Goal: Task Accomplishment & Management: Manage account settings

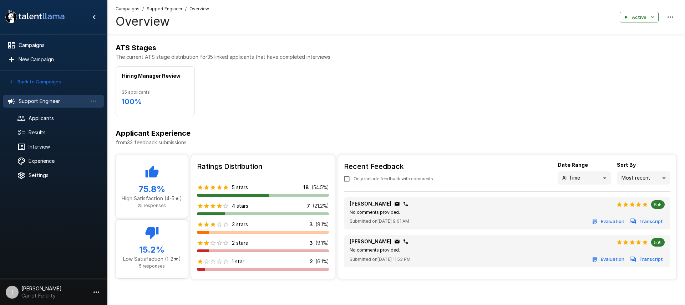
scroll to position [252, 0]
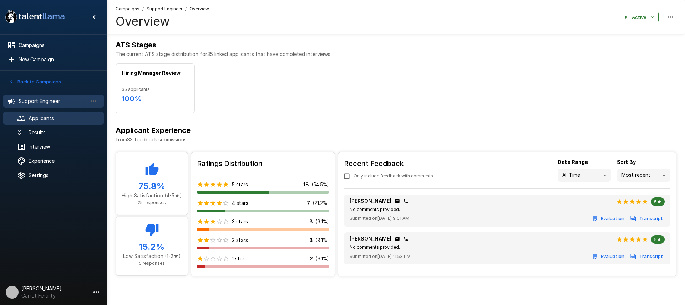
click at [46, 118] on span "Applicants" at bounding box center [64, 118] width 70 height 7
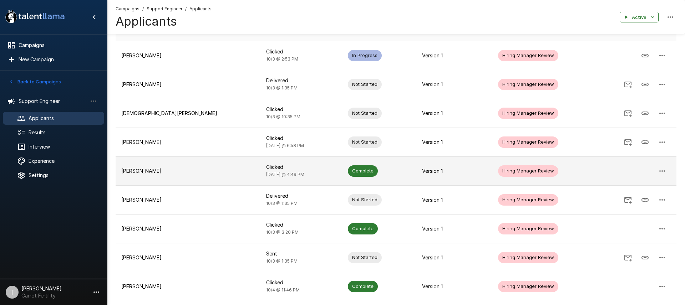
scroll to position [77, 0]
click at [176, 171] on p "[PERSON_NAME]" at bounding box center [187, 170] width 133 height 7
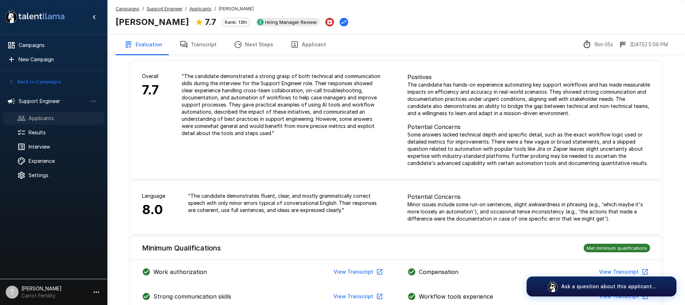
click at [37, 119] on span "Applicants" at bounding box center [64, 118] width 70 height 7
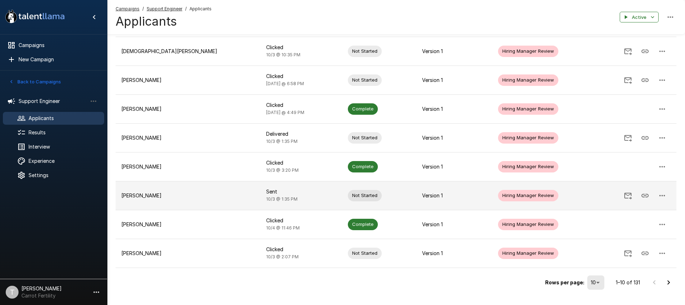
scroll to position [153, 0]
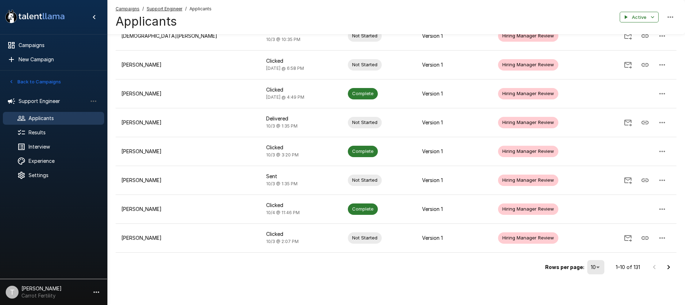
click at [672, 268] on icon "Go to next page" at bounding box center [668, 267] width 9 height 9
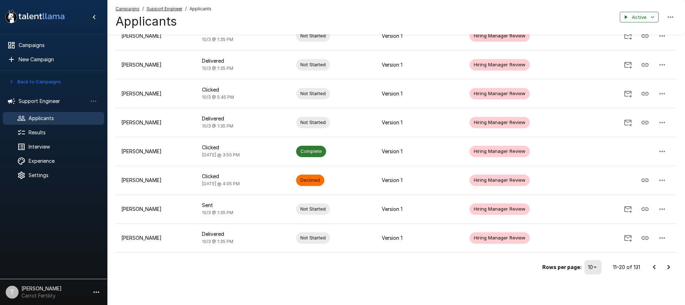
click at [671, 270] on icon "Go to next page" at bounding box center [668, 267] width 9 height 9
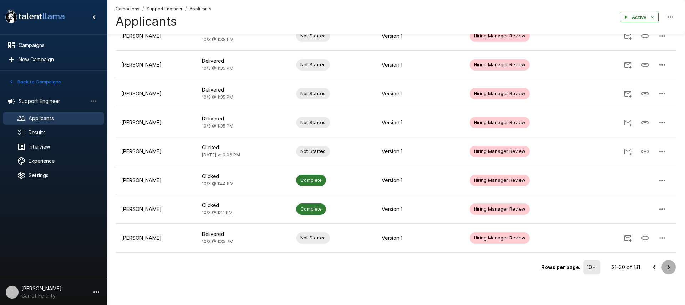
click at [668, 268] on icon "Go to next page" at bounding box center [668, 267] width 9 height 9
click at [671, 267] on icon "Go to next page" at bounding box center [668, 267] width 9 height 9
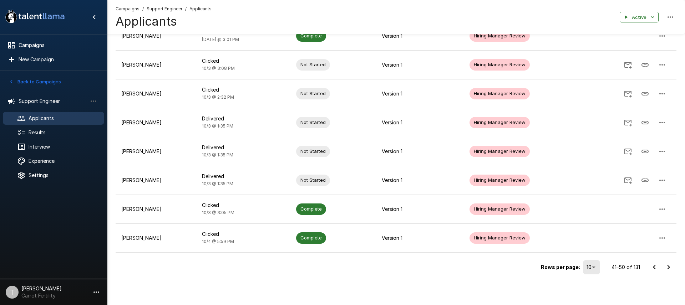
click at [668, 269] on icon "Go to next page" at bounding box center [669, 267] width 2 height 4
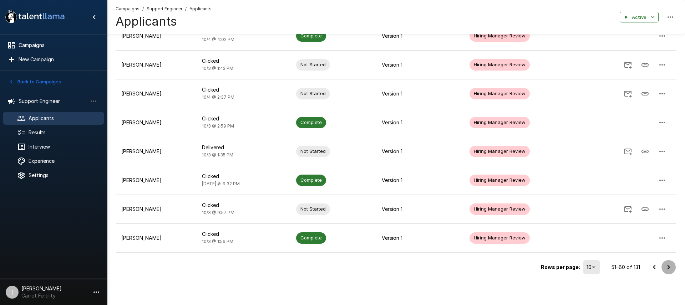
click at [668, 267] on icon "Go to next page" at bounding box center [668, 267] width 9 height 9
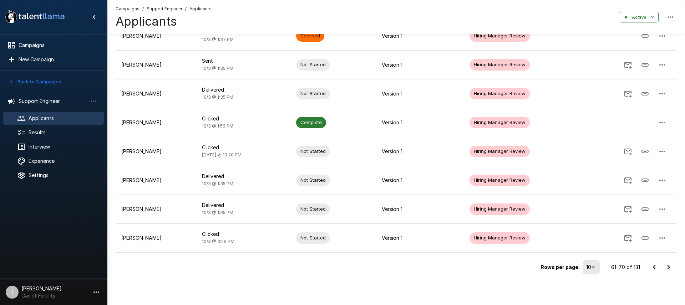
click at [669, 269] on icon "Go to next page" at bounding box center [668, 267] width 9 height 9
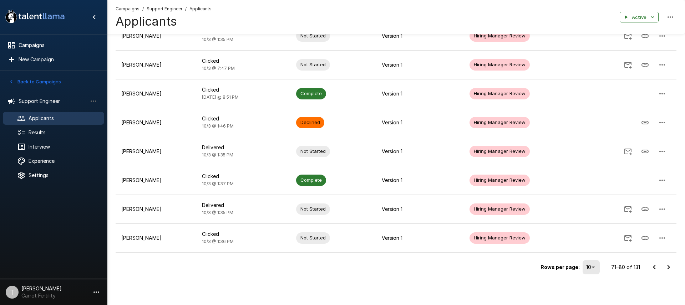
click at [669, 268] on icon "Go to next page" at bounding box center [669, 267] width 2 height 4
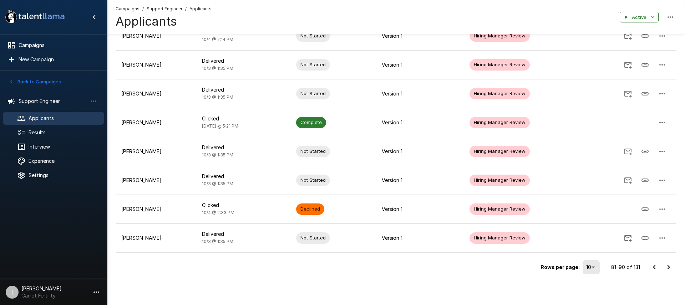
click at [669, 270] on icon "Go to next page" at bounding box center [668, 267] width 9 height 9
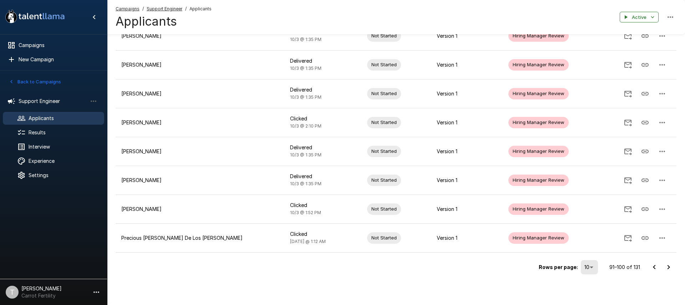
click at [667, 266] on icon "Go to next page" at bounding box center [668, 267] width 9 height 9
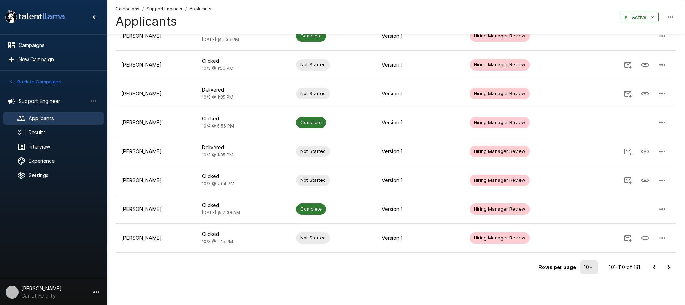
click at [667, 265] on icon "Go to next page" at bounding box center [668, 267] width 9 height 9
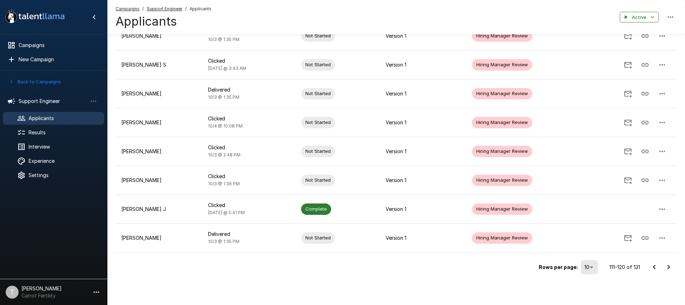
click at [668, 270] on icon "Go to next page" at bounding box center [668, 267] width 9 height 9
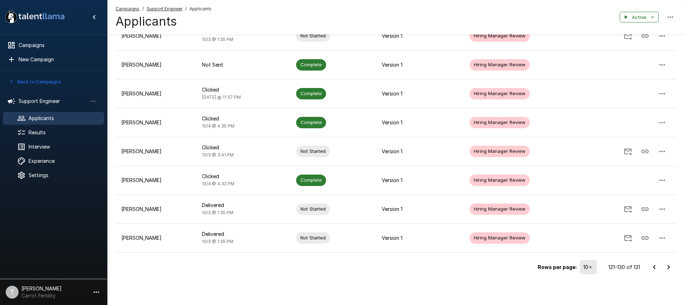
click at [670, 268] on icon "Go to next page" at bounding box center [668, 267] width 9 height 9
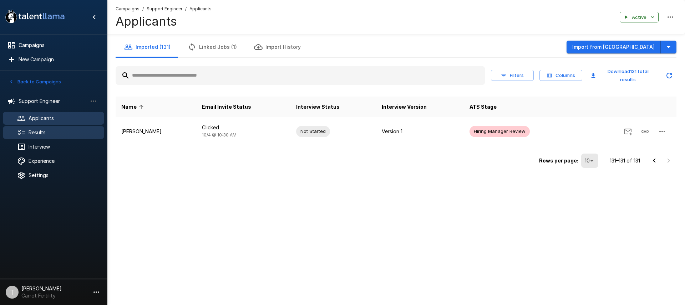
click at [40, 133] on span "Results" at bounding box center [64, 132] width 70 height 7
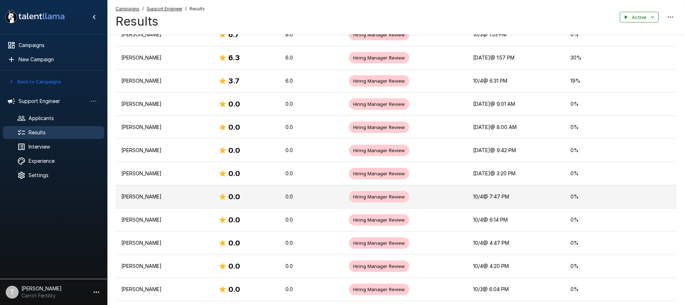
scroll to position [610, 0]
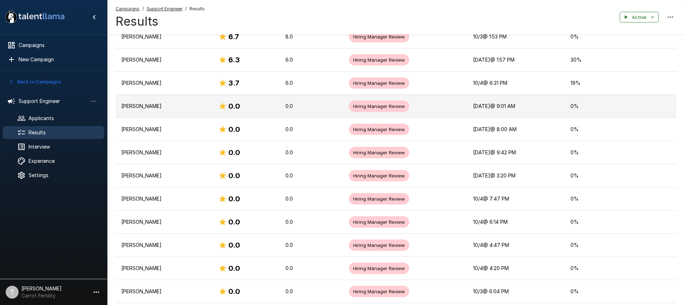
click at [176, 107] on p "[PERSON_NAME]" at bounding box center [164, 106] width 86 height 7
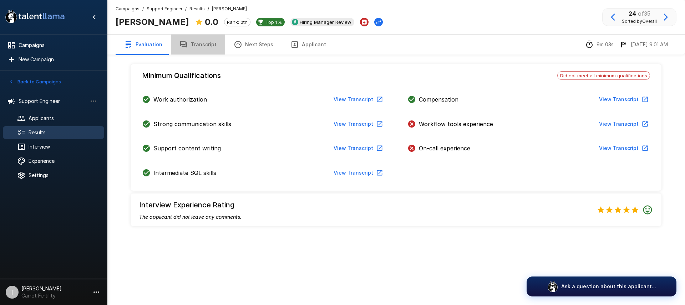
click at [197, 47] on button "Transcript" at bounding box center [198, 45] width 54 height 20
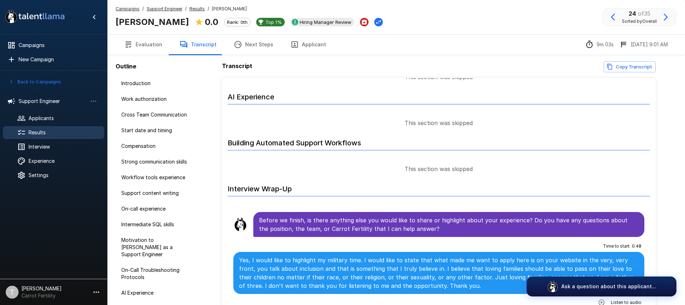
scroll to position [1089, 0]
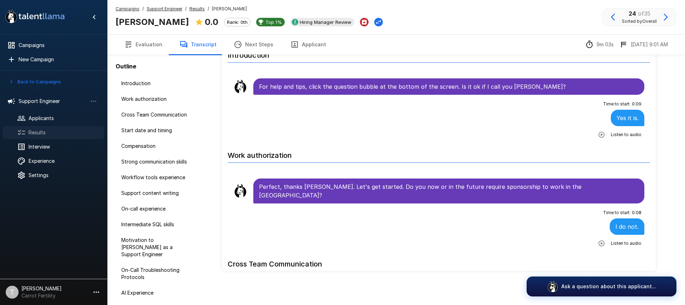
click at [35, 133] on span "Results" at bounding box center [64, 132] width 70 height 7
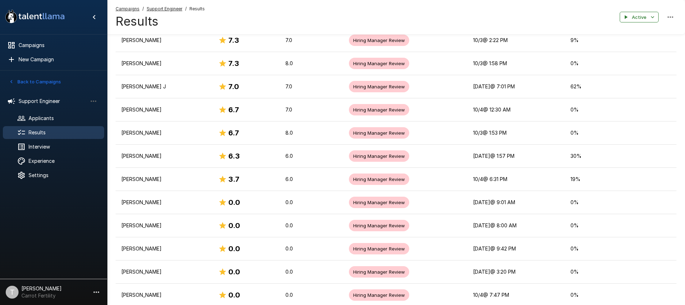
scroll to position [513, 0]
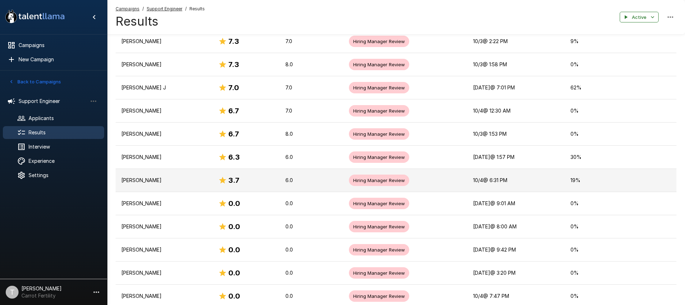
click at [182, 182] on p "[PERSON_NAME]" at bounding box center [164, 180] width 86 height 7
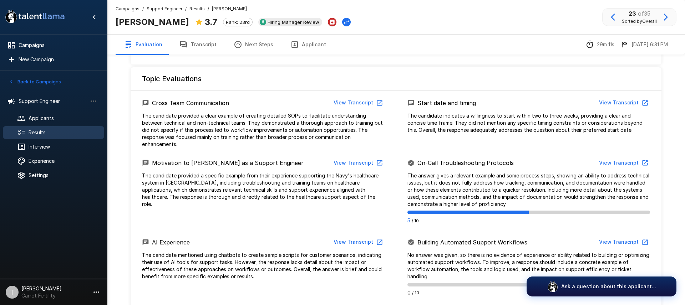
scroll to position [320, 0]
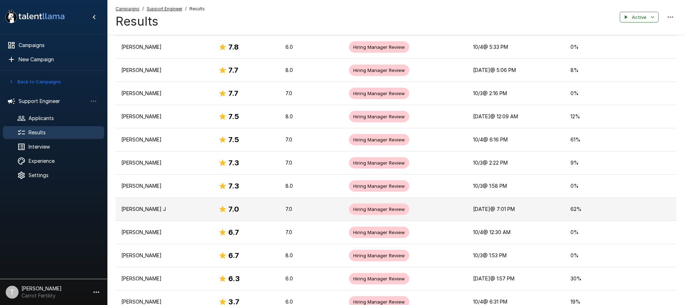
scroll to position [392, 0]
click at [178, 212] on p "[PERSON_NAME] J" at bounding box center [164, 208] width 86 height 7
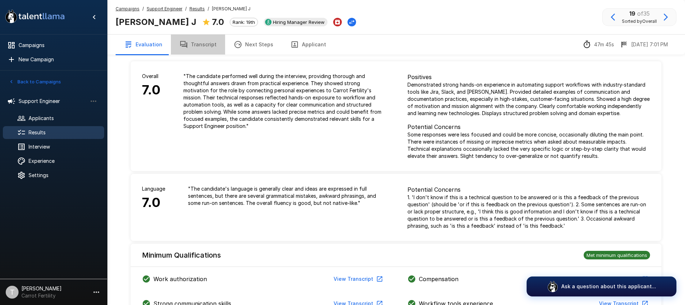
click at [198, 42] on button "Transcript" at bounding box center [198, 45] width 54 height 20
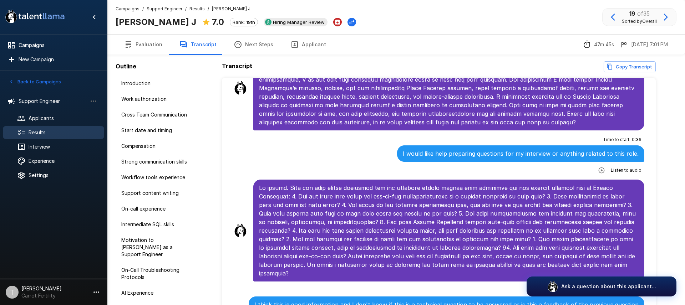
scroll to position [3135, 0]
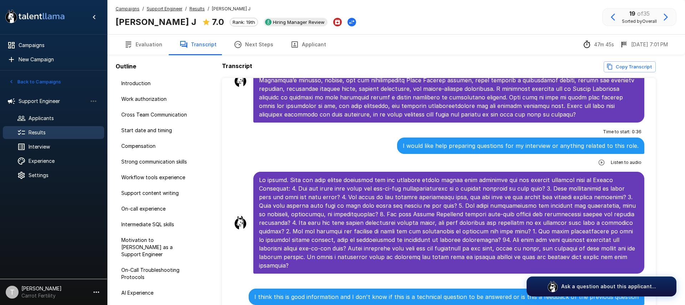
click at [39, 133] on span "Results" at bounding box center [64, 132] width 70 height 7
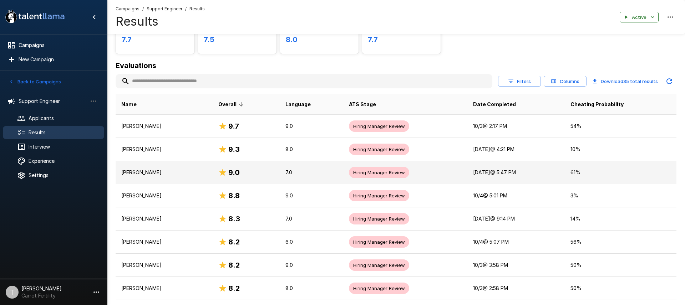
scroll to position [58, 0]
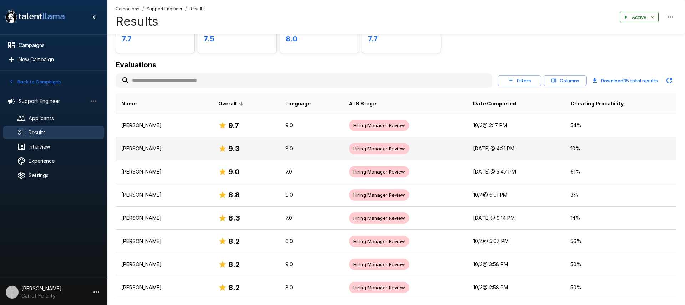
click at [170, 149] on p "[PERSON_NAME]" at bounding box center [164, 148] width 86 height 7
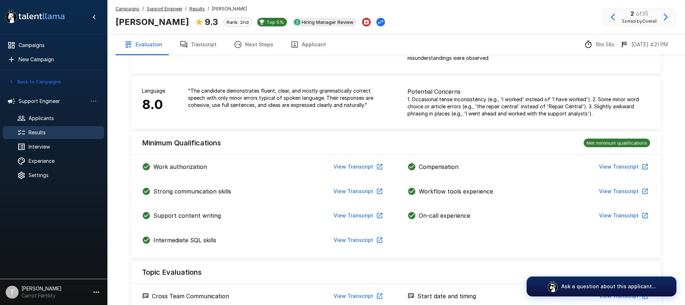
scroll to position [119, 0]
click at [629, 161] on button "View Transcript" at bounding box center [623, 167] width 54 height 13
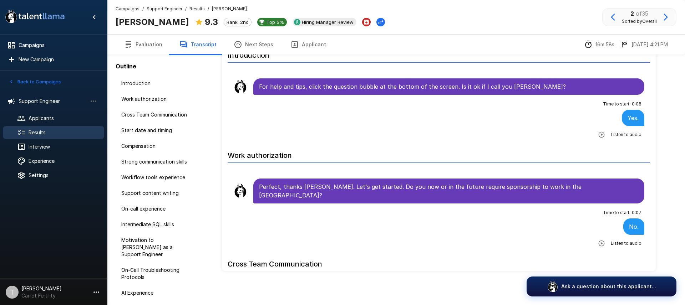
scroll to position [39, 0]
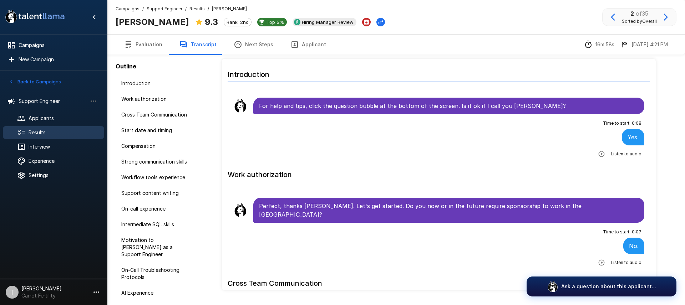
scroll to position [39, 0]
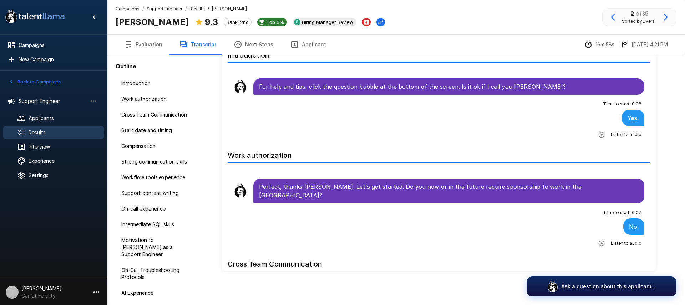
click at [40, 134] on span "Results" at bounding box center [64, 132] width 70 height 7
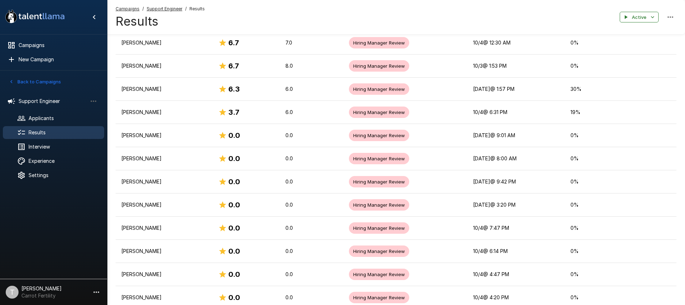
scroll to position [582, 0]
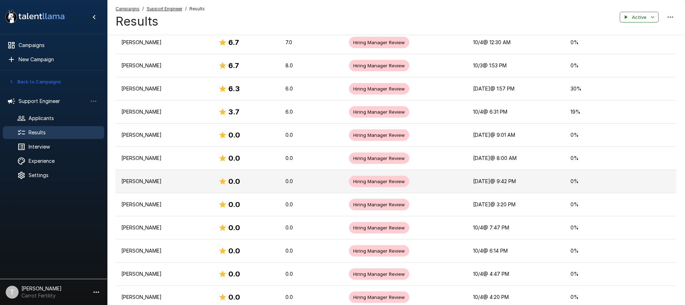
click at [179, 184] on p "[PERSON_NAME]" at bounding box center [164, 181] width 86 height 7
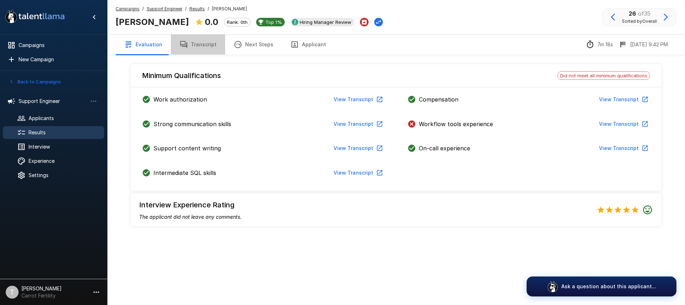
click at [203, 47] on button "Transcript" at bounding box center [198, 45] width 54 height 20
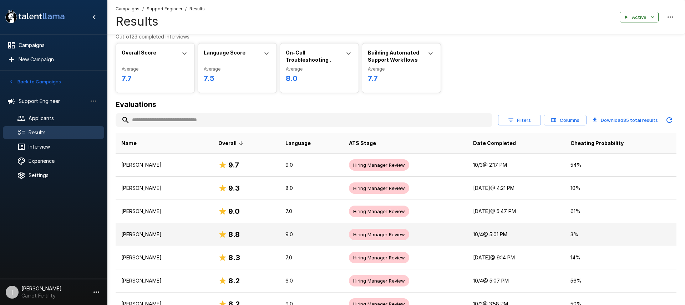
scroll to position [27, 0]
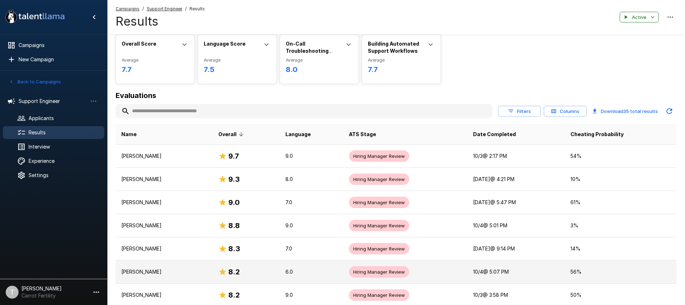
click at [181, 275] on p "[PERSON_NAME]" at bounding box center [164, 272] width 86 height 7
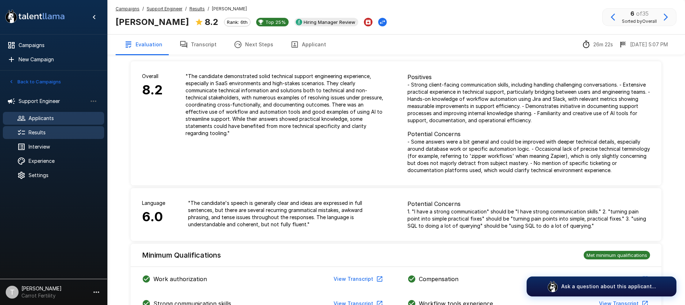
click at [37, 121] on span "Applicants" at bounding box center [64, 118] width 70 height 7
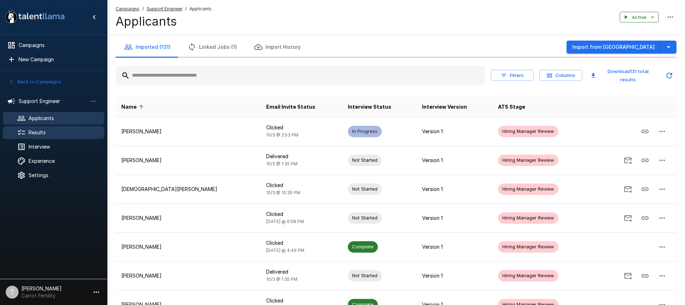
click at [41, 133] on span "Results" at bounding box center [64, 132] width 70 height 7
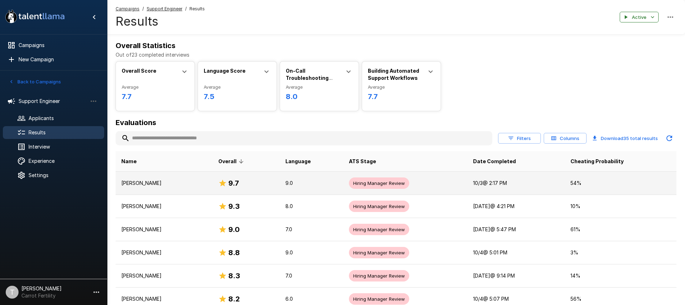
click at [155, 183] on p "[PERSON_NAME]" at bounding box center [164, 183] width 86 height 7
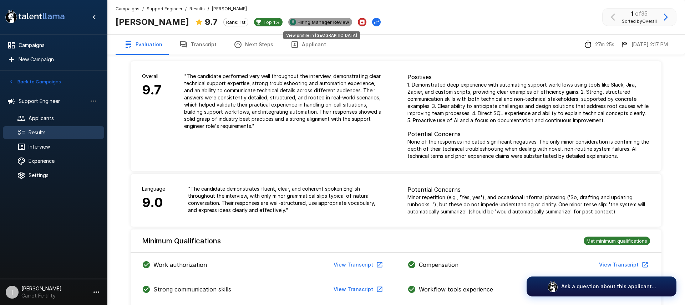
click at [305, 22] on span "Hiring Manager Review" at bounding box center [323, 22] width 57 height 6
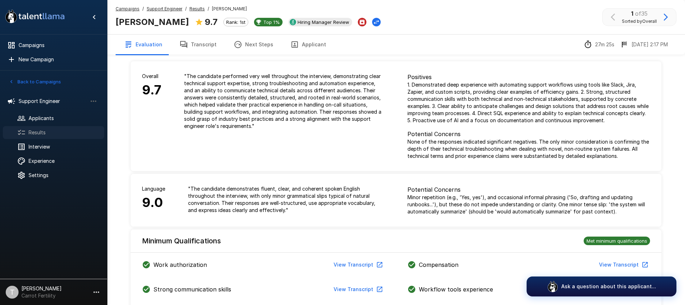
click at [40, 133] on span "Results" at bounding box center [64, 132] width 70 height 7
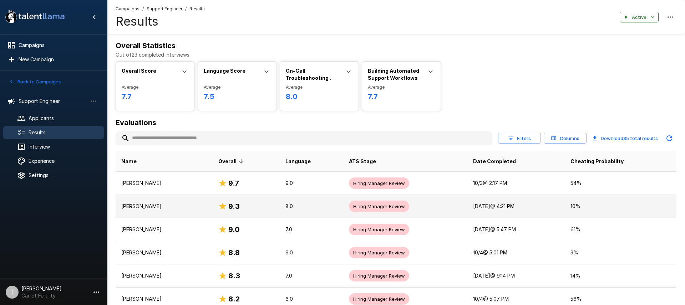
click at [188, 204] on p "[PERSON_NAME]" at bounding box center [164, 206] width 86 height 7
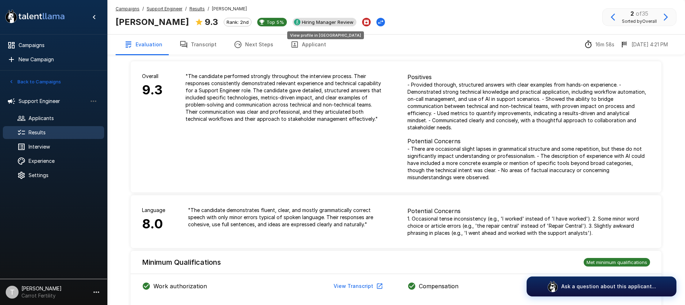
click at [312, 22] on span "Hiring Manager Review" at bounding box center [327, 22] width 57 height 6
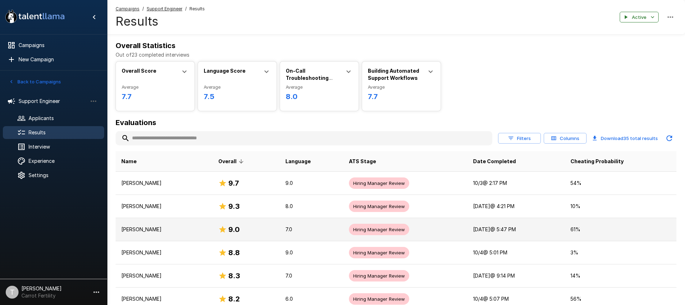
click at [150, 227] on p "[PERSON_NAME]" at bounding box center [164, 229] width 86 height 7
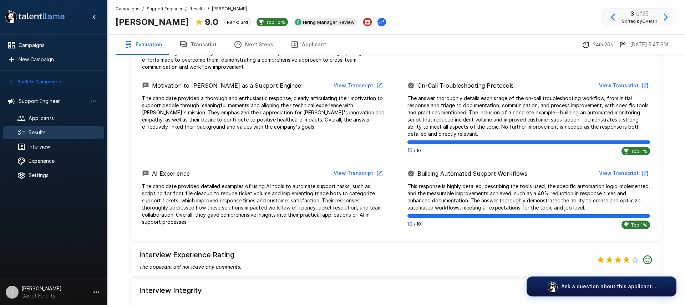
scroll to position [415, 0]
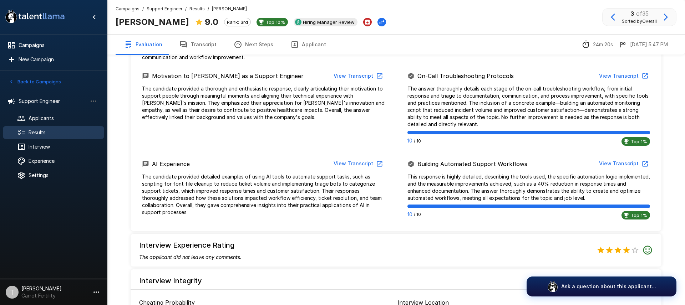
click at [625, 75] on button "View Transcript" at bounding box center [623, 76] width 54 height 13
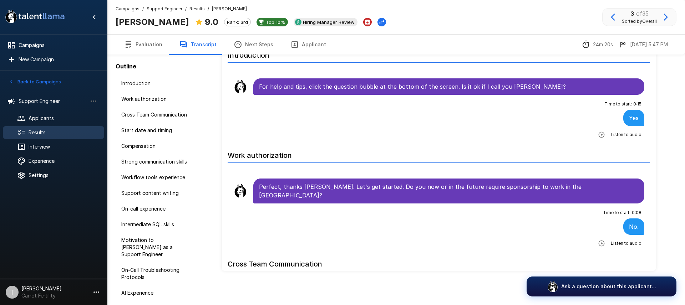
scroll to position [39, 0]
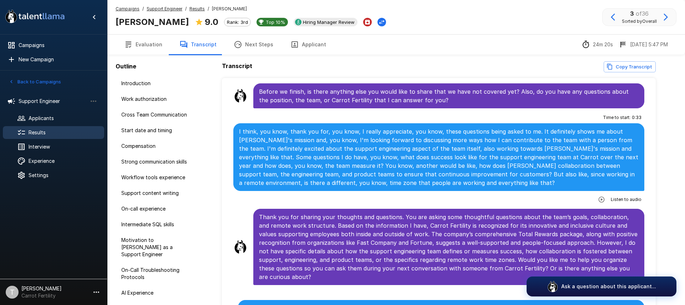
scroll to position [2356, 0]
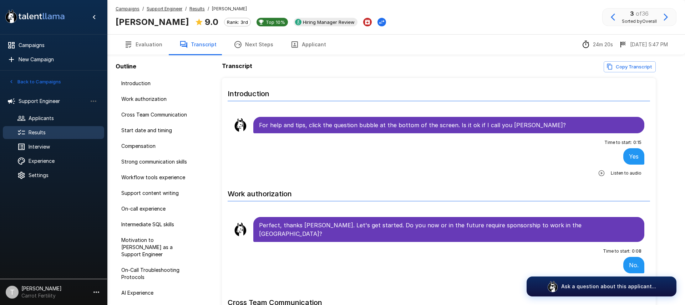
click at [298, 45] on button "Applicant" at bounding box center [308, 45] width 53 height 20
click at [300, 21] on span "Hiring Manager Review" at bounding box center [328, 22] width 57 height 6
click at [40, 132] on span "Results" at bounding box center [64, 132] width 70 height 7
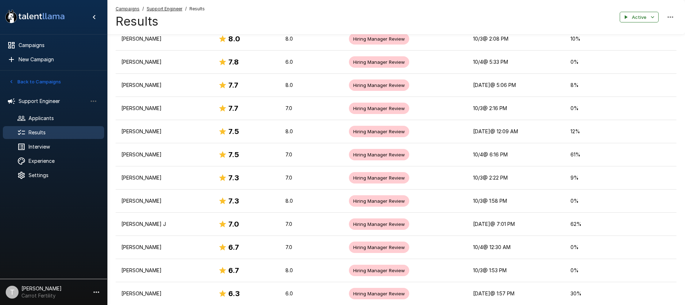
scroll to position [377, 0]
